Goal: Transaction & Acquisition: Book appointment/travel/reservation

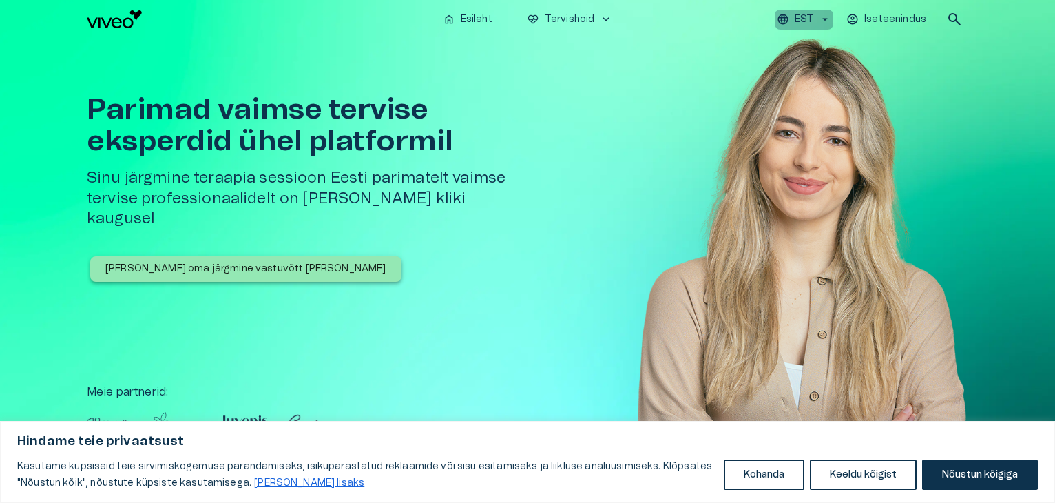
click at [829, 16] on icon "button" at bounding box center [825, 19] width 12 height 12
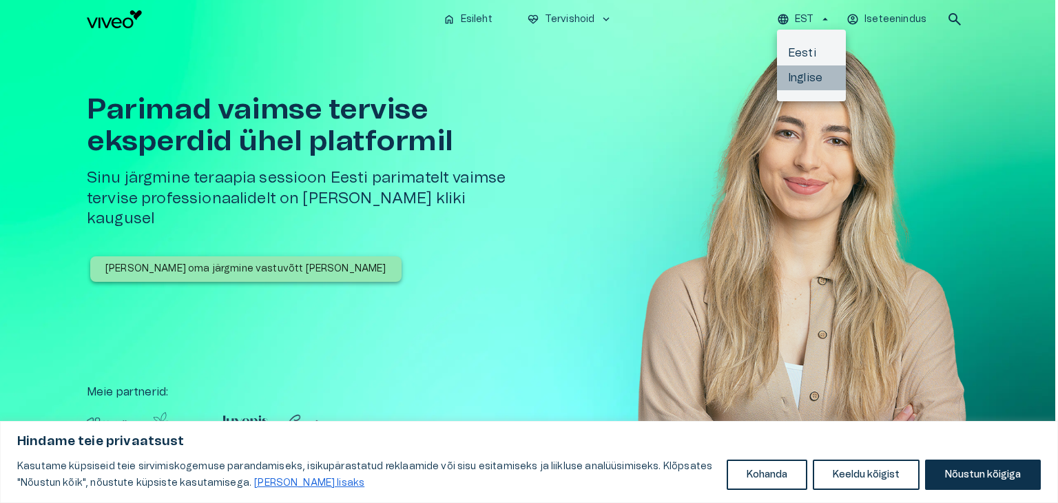
click at [800, 74] on li "Inglise" at bounding box center [811, 77] width 69 height 25
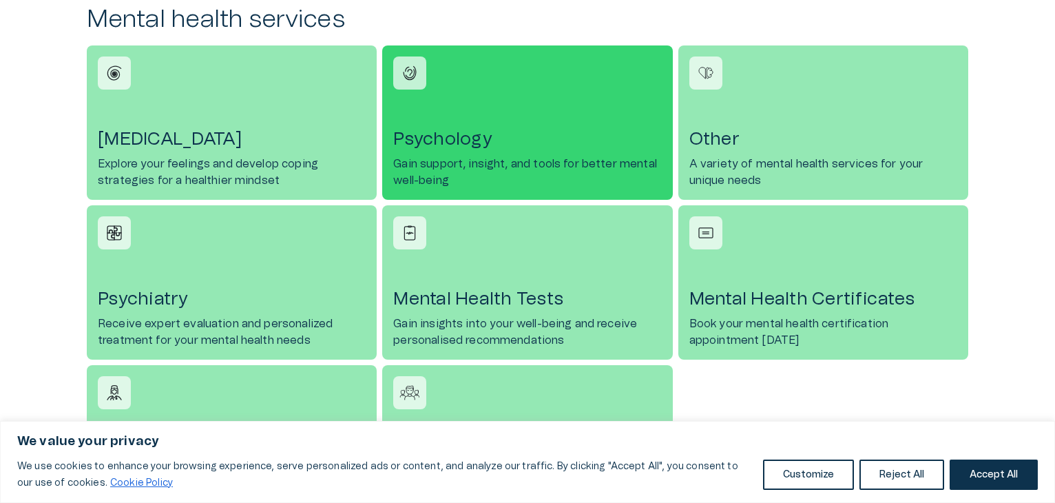
click at [460, 142] on h4 "Psychology" at bounding box center [527, 139] width 268 height 22
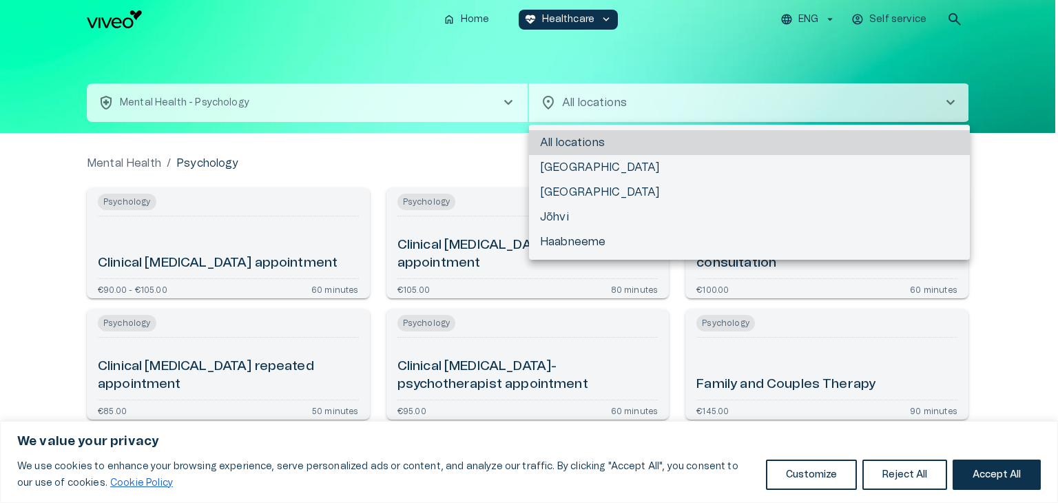
click at [617, 108] on body "We value your privacy We use cookies to enhance your browsing experience, serve…" at bounding box center [529, 251] width 1058 height 503
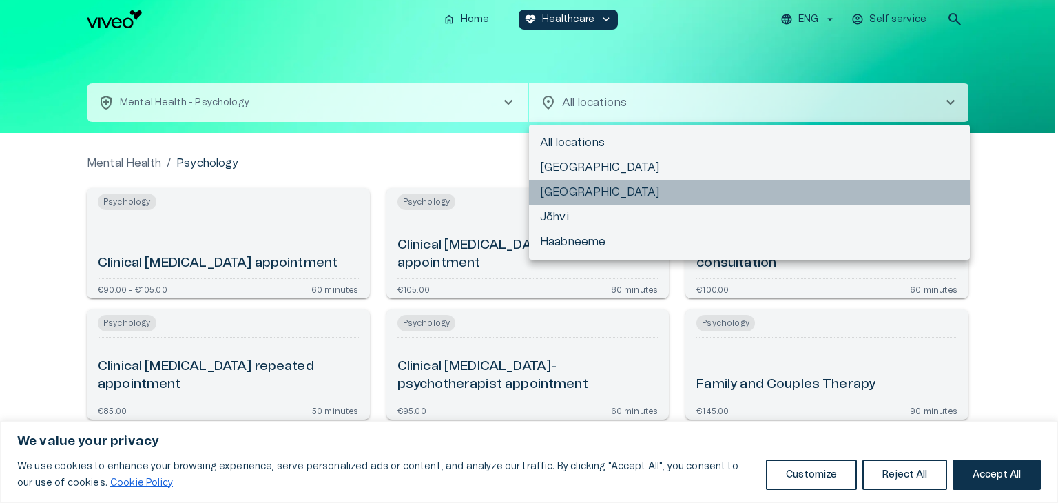
click at [559, 184] on li "[GEOGRAPHIC_DATA]" at bounding box center [749, 192] width 441 height 25
type input "**********"
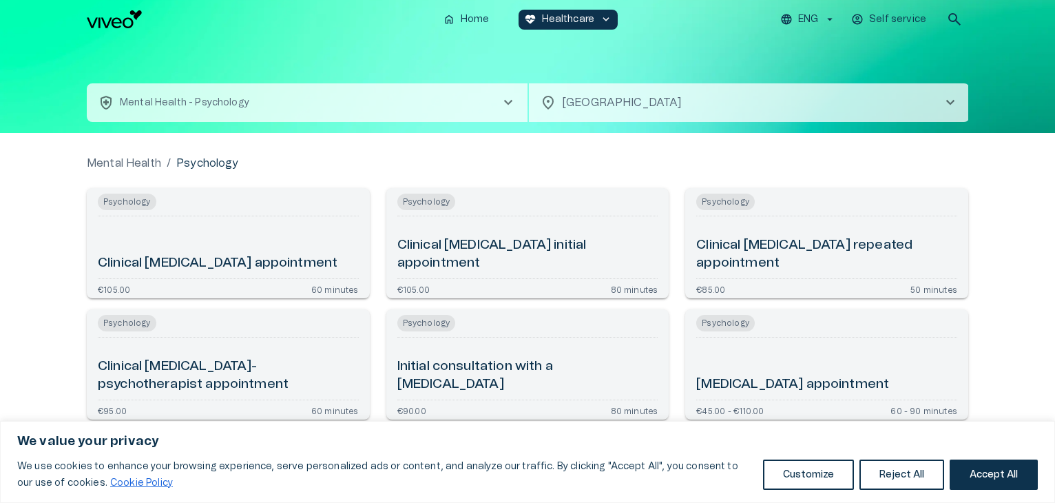
click at [552, 263] on h6 "Clinical psychologist initial appointment" at bounding box center [527, 254] width 261 height 37
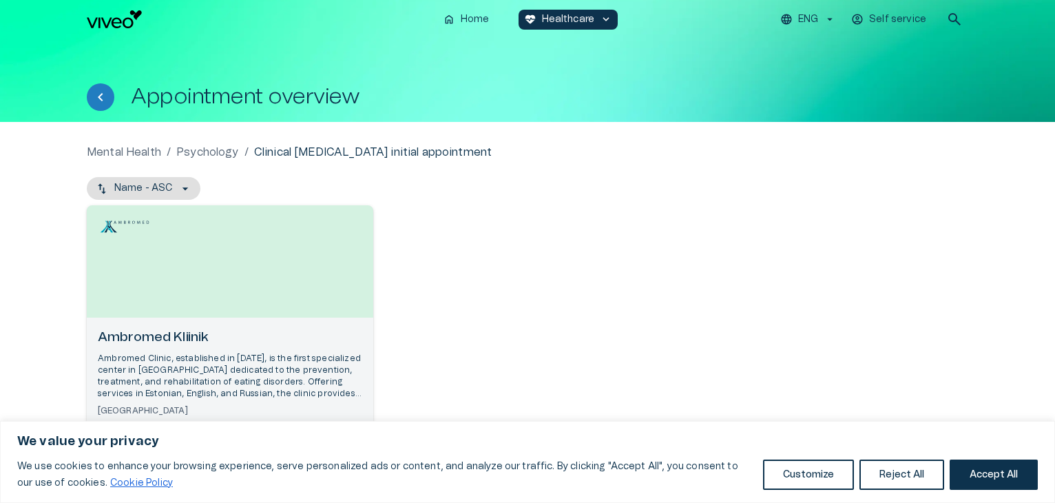
scroll to position [77, 0]
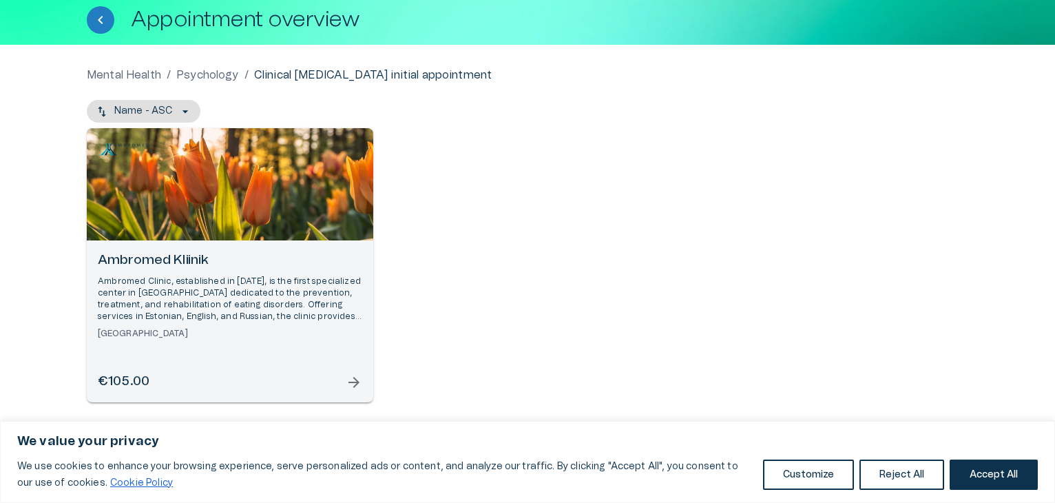
click at [350, 384] on span "arrow_forward" at bounding box center [354, 382] width 17 height 17
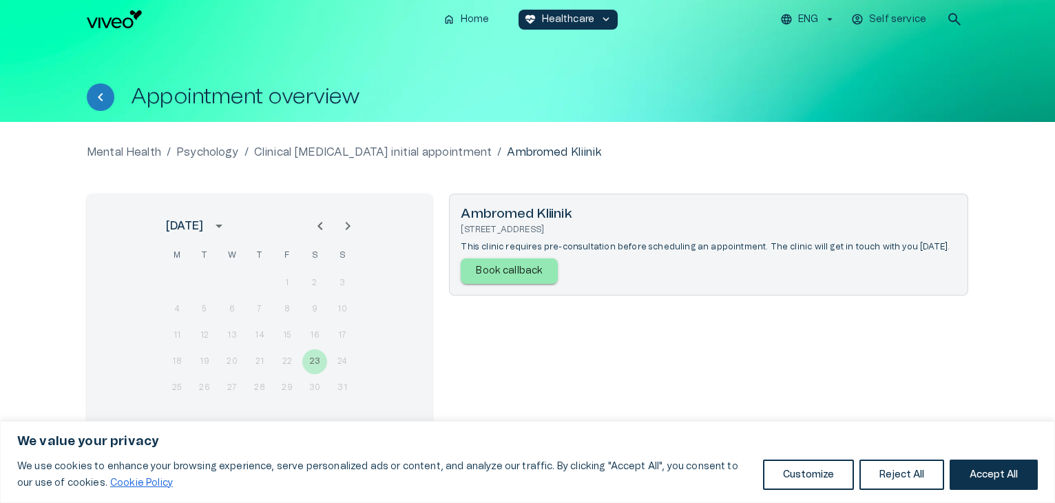
scroll to position [49, 0]
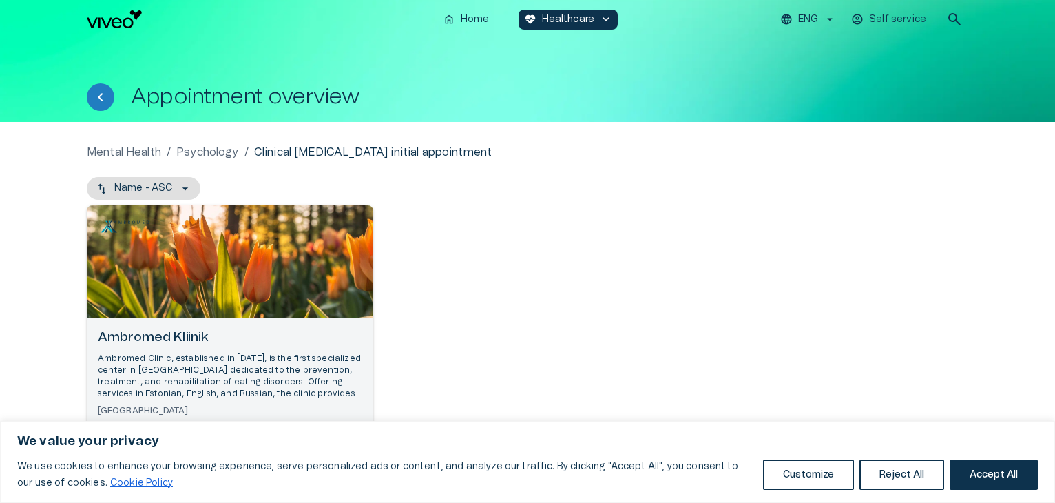
scroll to position [77, 0]
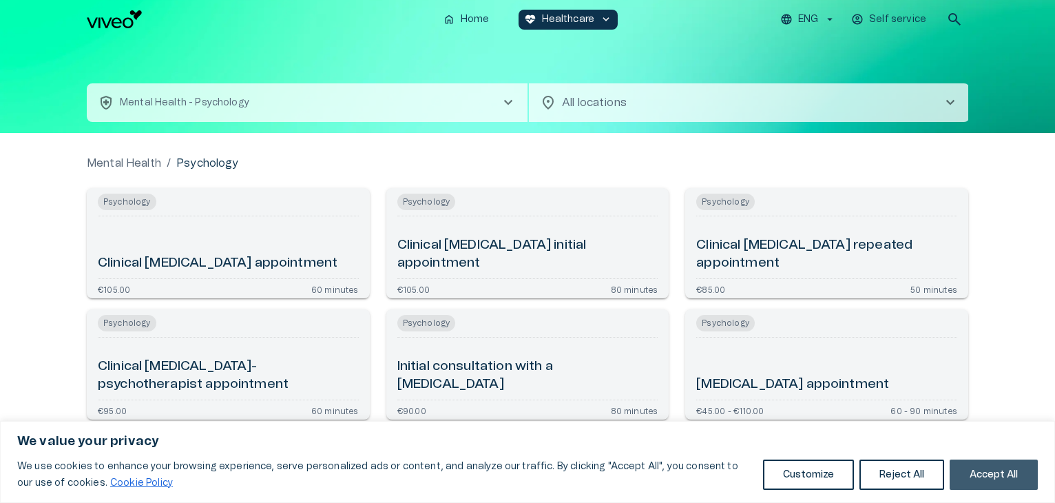
click at [958, 472] on button "Accept All" at bounding box center [994, 474] width 88 height 30
